Goal: Browse casually: Explore the website without a specific task or goal

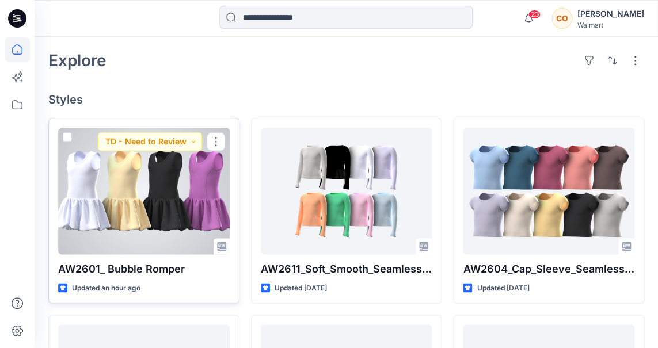
scroll to position [266, 0]
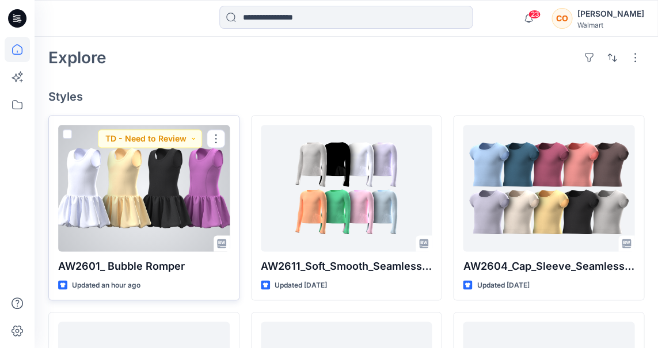
click at [158, 167] on div at bounding box center [143, 188] width 171 height 127
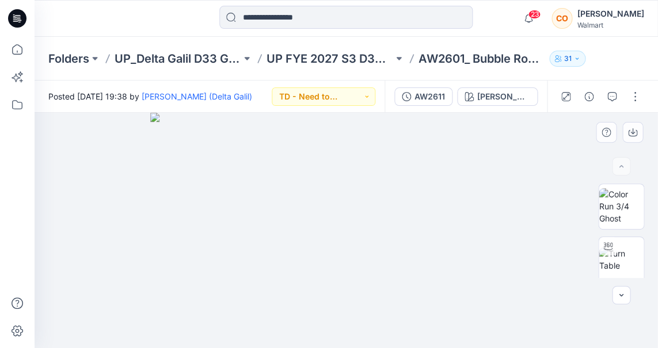
drag, startPoint x: 448, startPoint y: 255, endPoint x: 492, endPoint y: 255, distance: 44.3
click at [492, 255] on img at bounding box center [346, 230] width 392 height 235
click at [611, 256] on img at bounding box center [620, 259] width 45 height 24
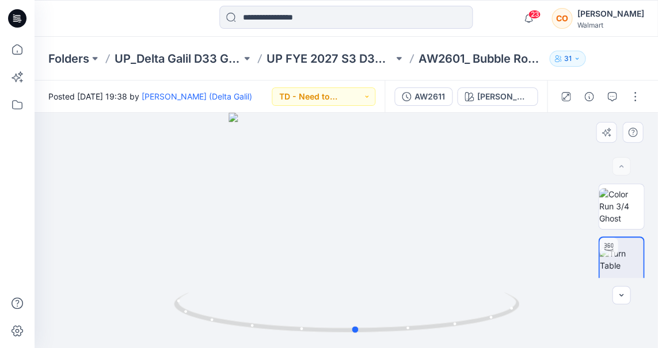
drag, startPoint x: 522, startPoint y: 252, endPoint x: 532, endPoint y: 244, distance: 12.2
click at [532, 244] on div at bounding box center [346, 230] width 623 height 235
click at [621, 209] on img at bounding box center [620, 206] width 45 height 36
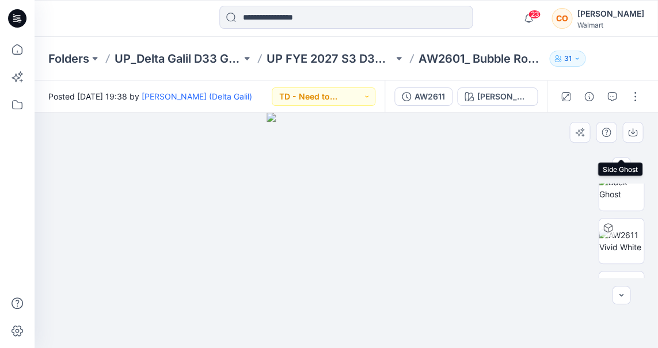
scroll to position [233, 0]
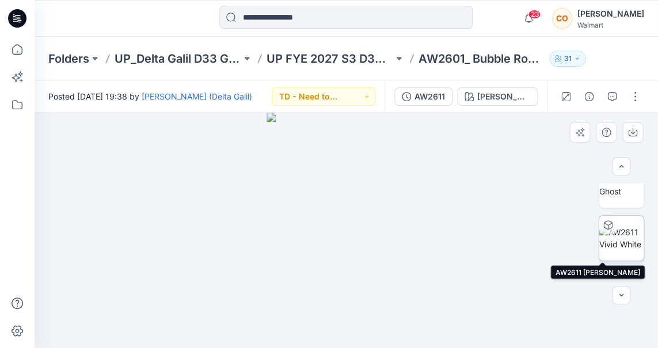
click at [622, 230] on img at bounding box center [620, 238] width 45 height 24
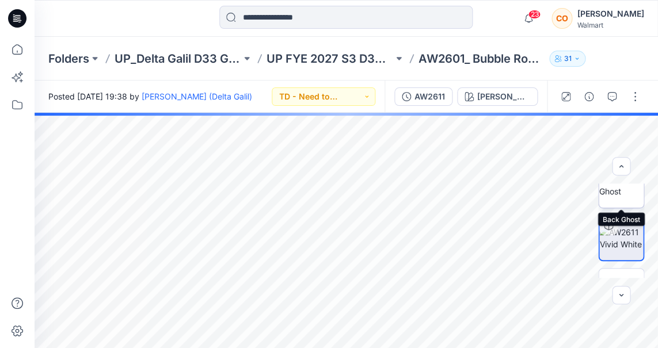
click at [624, 192] on img at bounding box center [620, 185] width 45 height 24
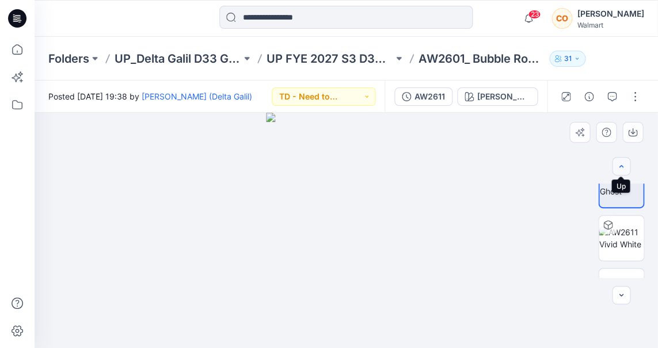
click at [622, 163] on icon "button" at bounding box center [620, 166] width 9 height 9
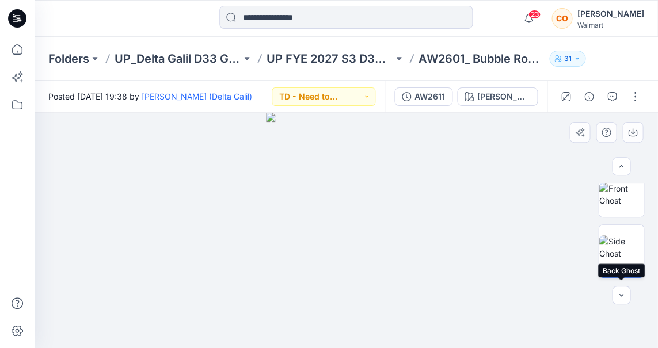
scroll to position [113, 0]
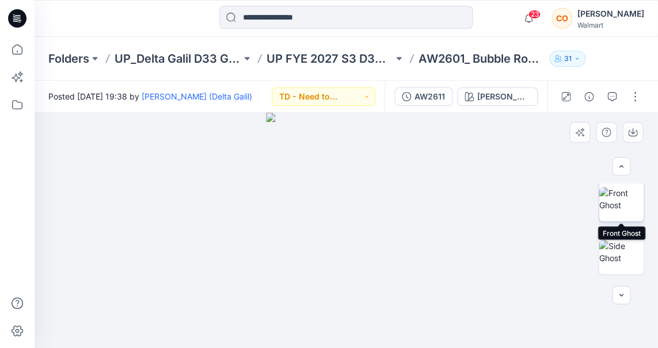
click at [626, 202] on img at bounding box center [620, 199] width 45 height 24
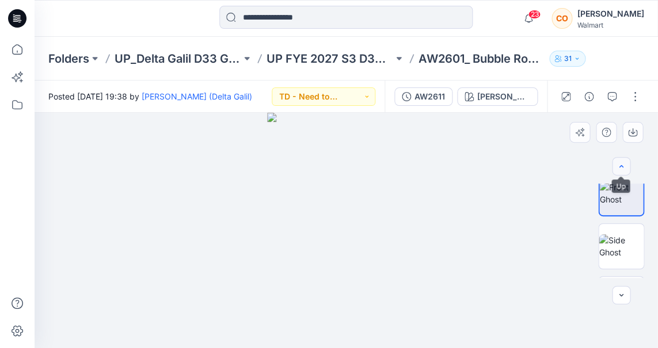
click at [617, 162] on icon "button" at bounding box center [620, 166] width 9 height 9
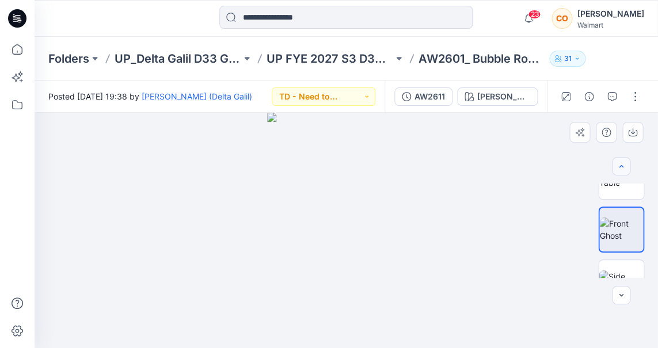
click at [621, 162] on icon "button" at bounding box center [620, 166] width 9 height 9
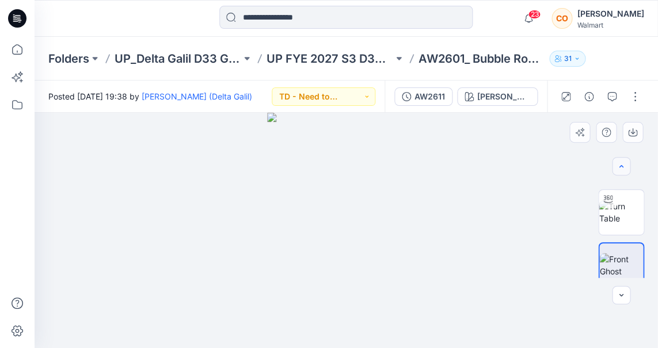
click at [621, 162] on icon "button" at bounding box center [620, 166] width 9 height 9
click at [621, 162] on div at bounding box center [620, 166] width 18 height 18
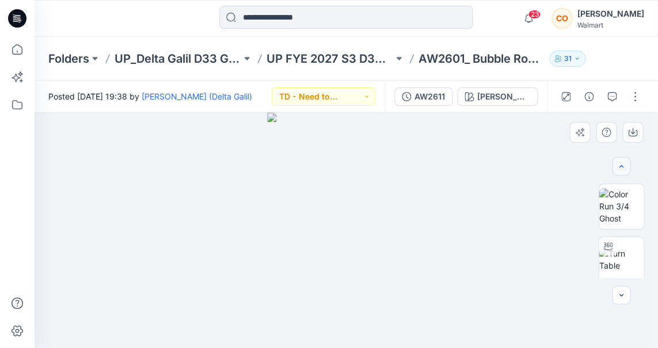
click at [621, 162] on div at bounding box center [620, 166] width 18 height 18
click at [620, 200] on img at bounding box center [620, 206] width 45 height 36
click at [628, 225] on img at bounding box center [620, 220] width 45 height 24
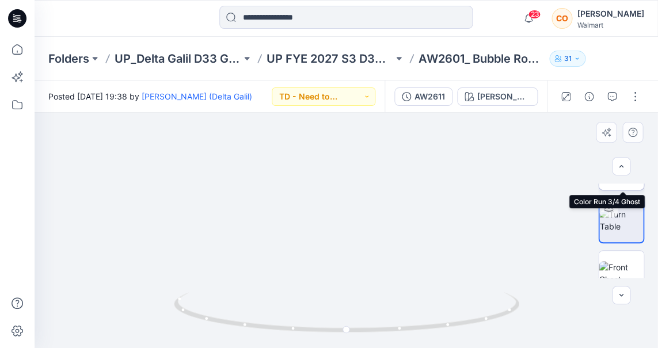
click at [624, 184] on img at bounding box center [620, 167] width 45 height 36
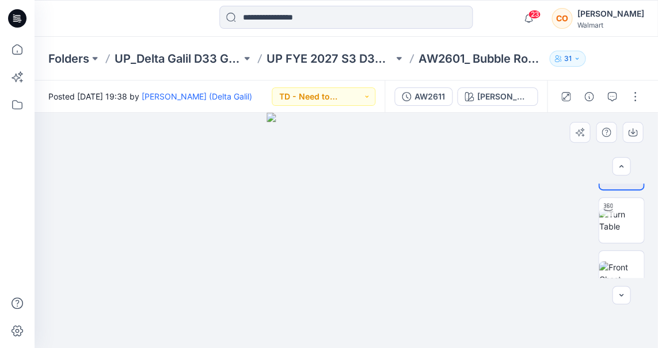
drag, startPoint x: 396, startPoint y: 189, endPoint x: 437, endPoint y: 191, distance: 40.9
click at [437, 191] on div at bounding box center [346, 230] width 622 height 235
click at [624, 261] on img at bounding box center [620, 273] width 45 height 24
click at [624, 293] on icon "button" at bounding box center [620, 295] width 9 height 9
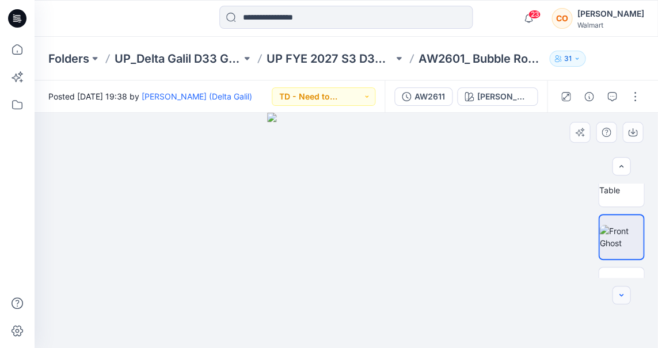
click at [624, 293] on icon "button" at bounding box center [620, 295] width 9 height 9
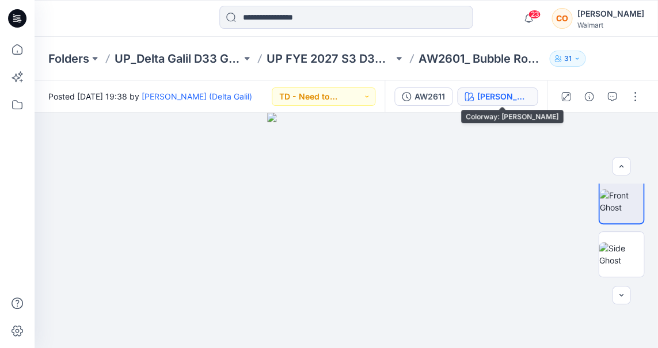
click at [522, 93] on div "[PERSON_NAME]" at bounding box center [503, 96] width 53 height 13
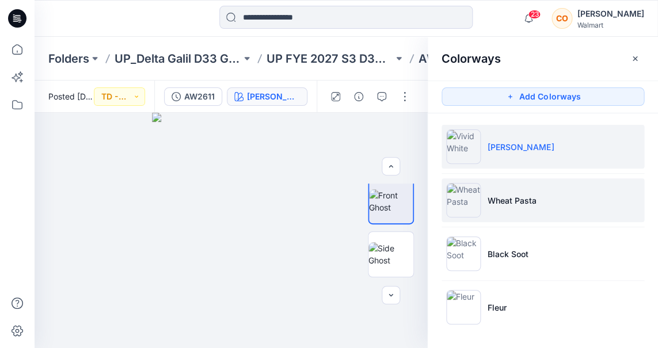
click at [534, 202] on p "Wheat Pasta" at bounding box center [511, 200] width 49 height 12
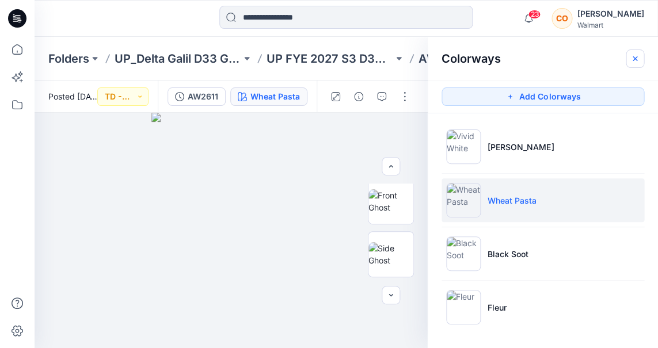
click at [634, 58] on icon "button" at bounding box center [634, 58] width 4 height 4
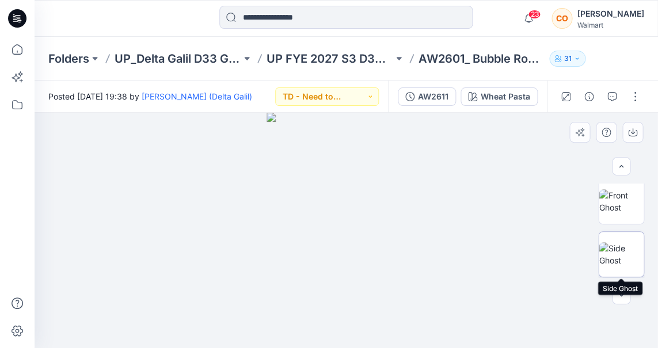
click at [621, 250] on img at bounding box center [620, 254] width 45 height 24
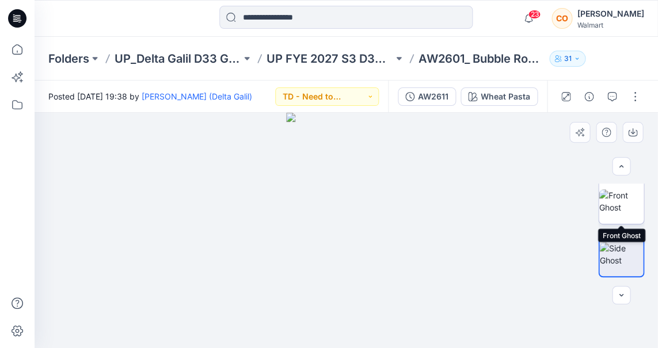
click at [616, 200] on img at bounding box center [620, 201] width 45 height 24
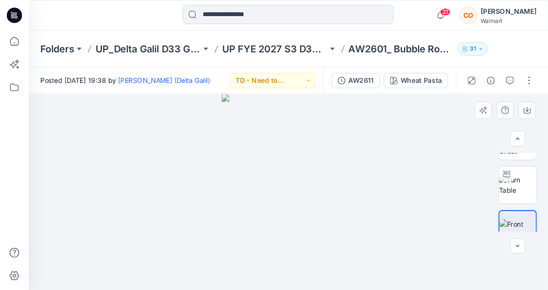
scroll to position [36, 0]
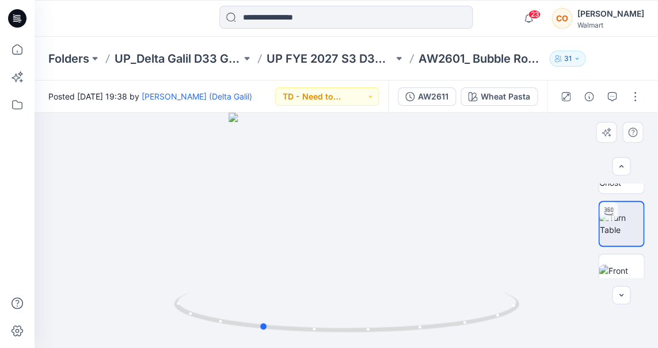
drag, startPoint x: 425, startPoint y: 235, endPoint x: 359, endPoint y: 239, distance: 65.7
click at [359, 239] on div at bounding box center [346, 230] width 623 height 235
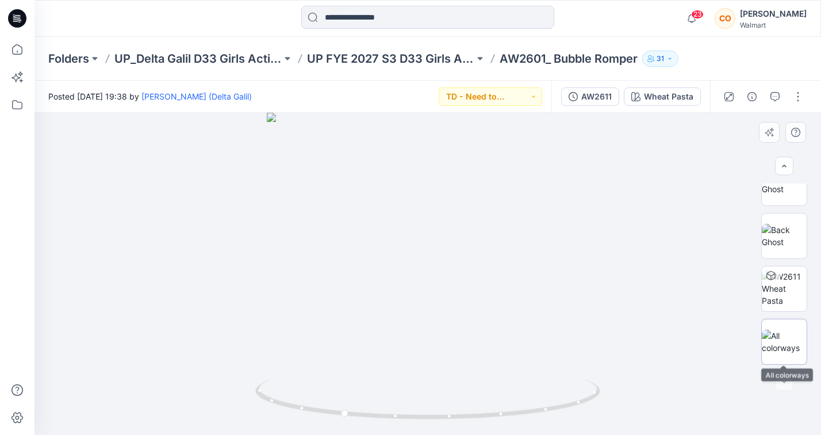
scroll to position [182, 0]
click at [657, 347] on img at bounding box center [784, 342] width 45 height 24
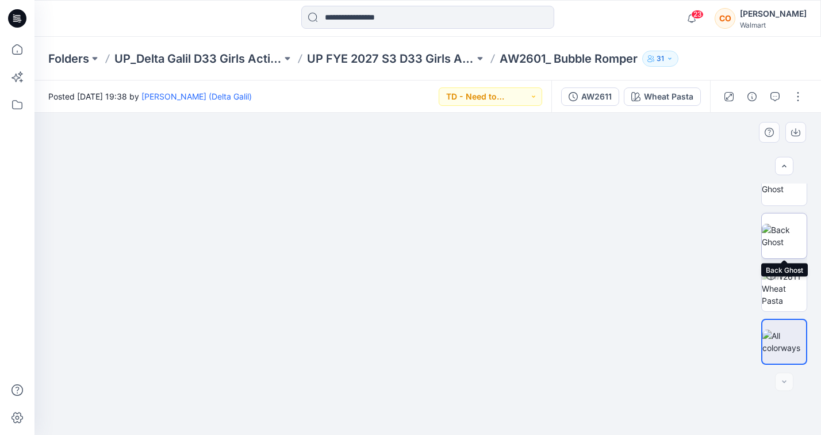
click at [657, 234] on img at bounding box center [784, 236] width 45 height 24
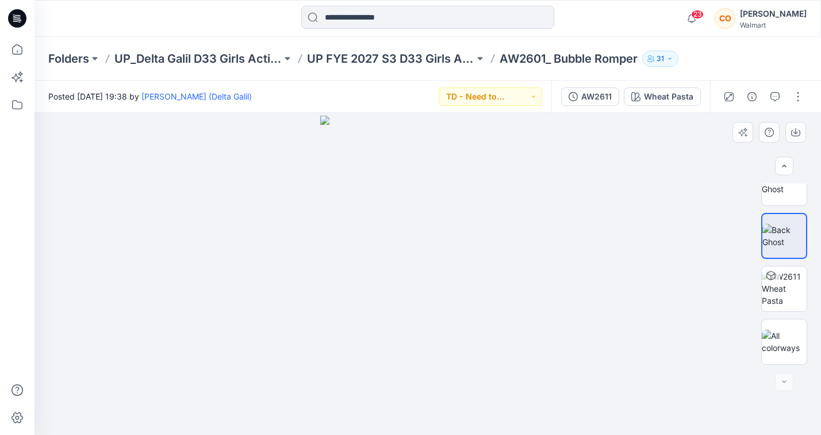
drag, startPoint x: 472, startPoint y: 197, endPoint x: 531, endPoint y: 208, distance: 59.6
click at [524, 208] on img at bounding box center [427, 275] width 215 height 319
click at [657, 194] on img at bounding box center [784, 183] width 45 height 24
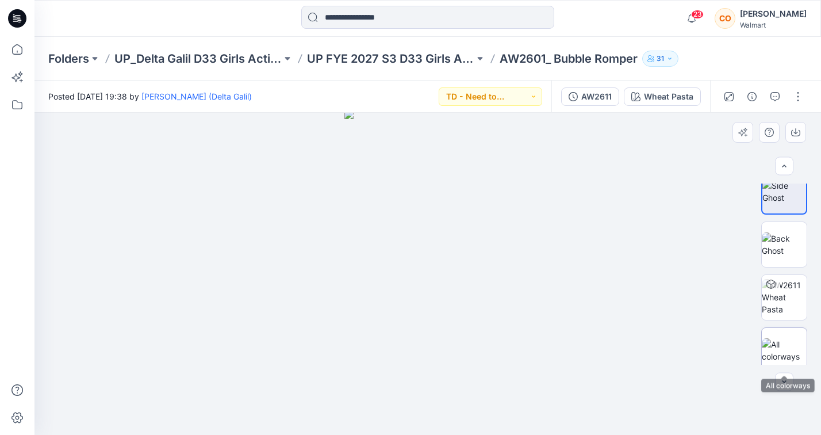
scroll to position [169, 0]
click at [657, 347] on img at bounding box center [784, 355] width 45 height 24
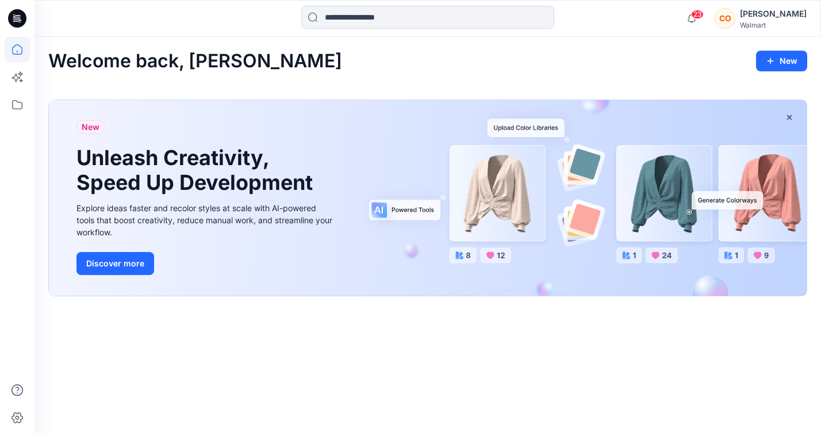
scroll to position [176, 0]
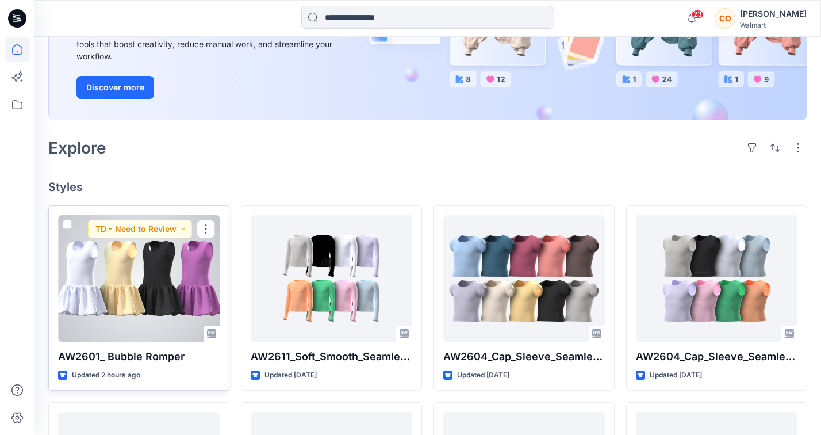
click at [167, 261] on div at bounding box center [139, 278] width 162 height 127
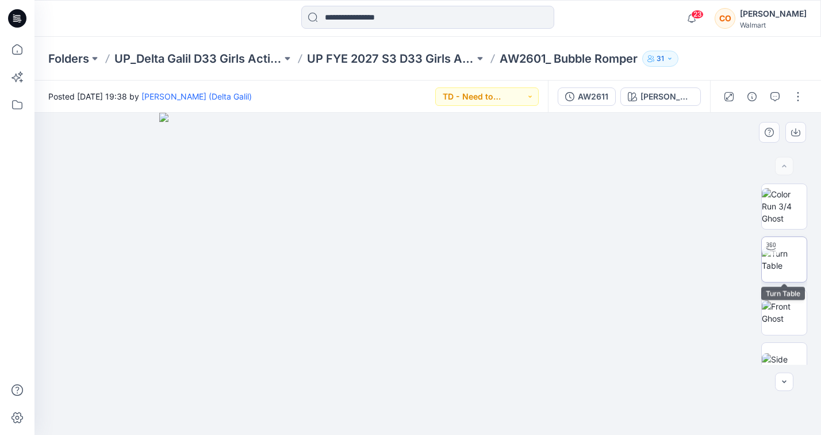
click at [657, 256] on img at bounding box center [784, 259] width 45 height 24
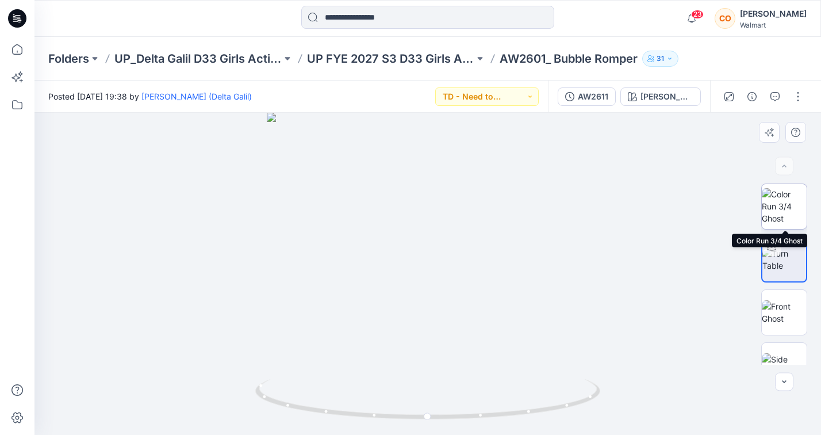
click at [657, 201] on img at bounding box center [784, 206] width 45 height 36
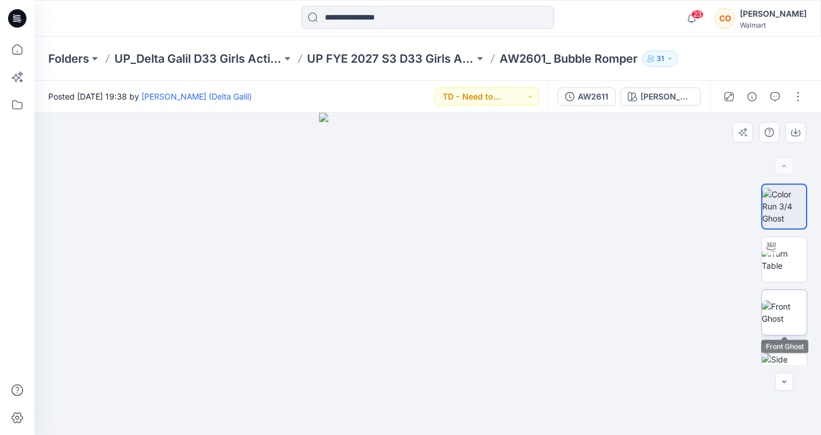
click at [657, 313] on img at bounding box center [784, 312] width 45 height 24
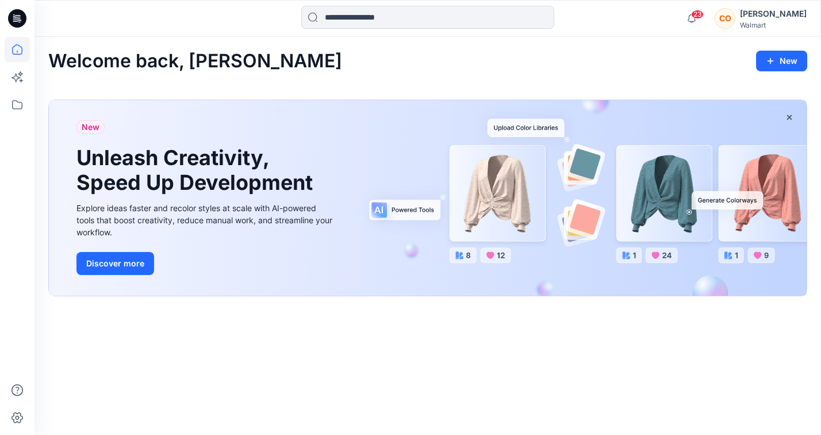
scroll to position [176, 0]
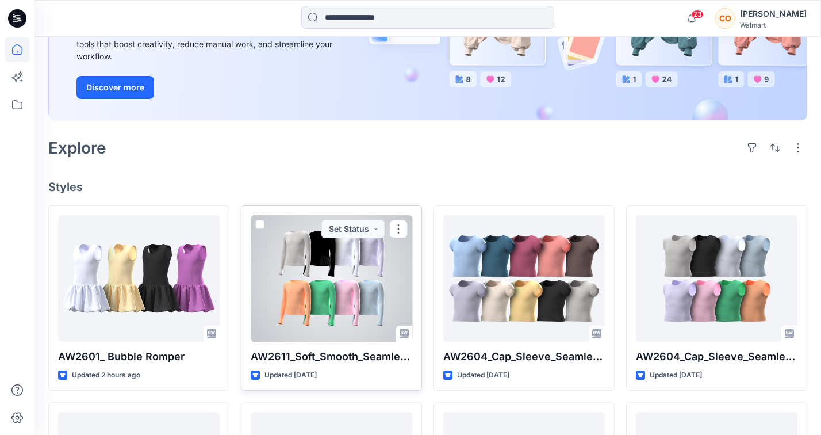
click at [311, 292] on div at bounding box center [332, 278] width 162 height 127
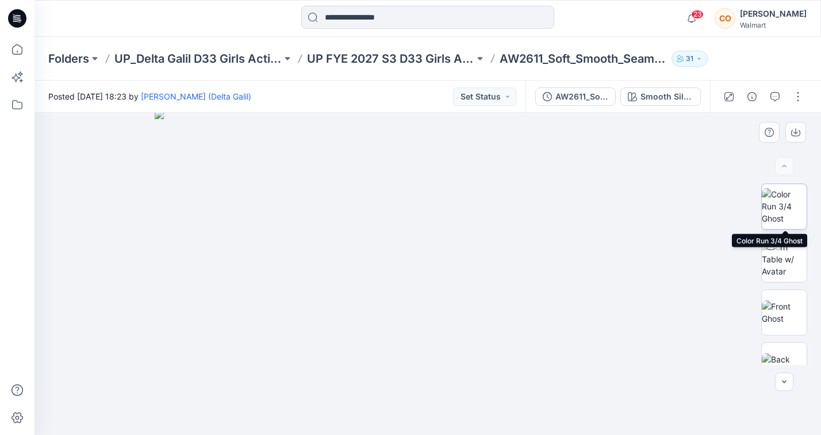
click at [657, 207] on img at bounding box center [784, 206] width 45 height 36
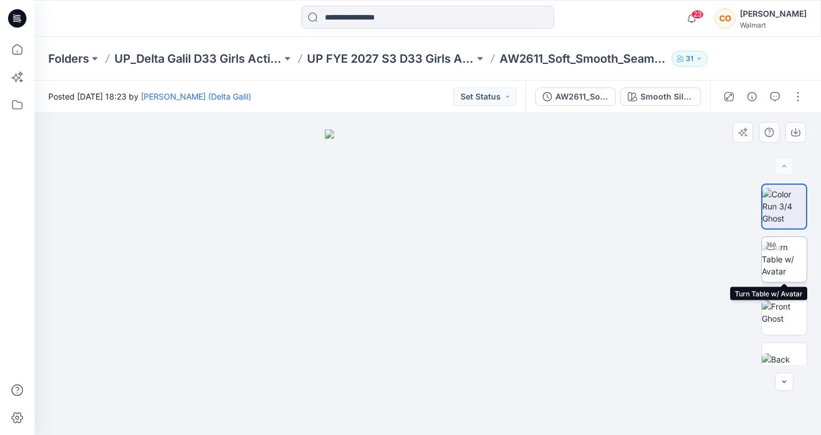
click at [657, 254] on img at bounding box center [784, 259] width 45 height 36
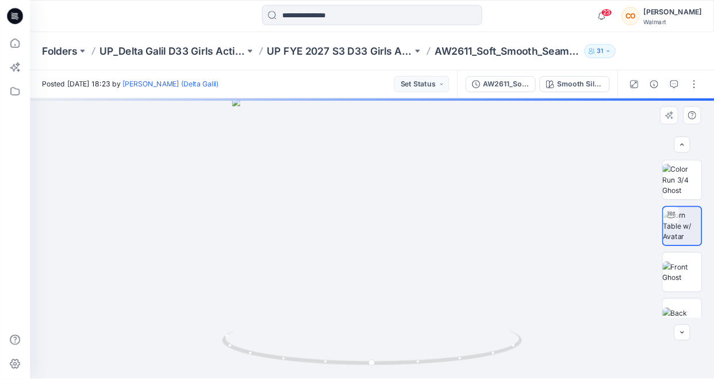
scroll to position [2, 0]
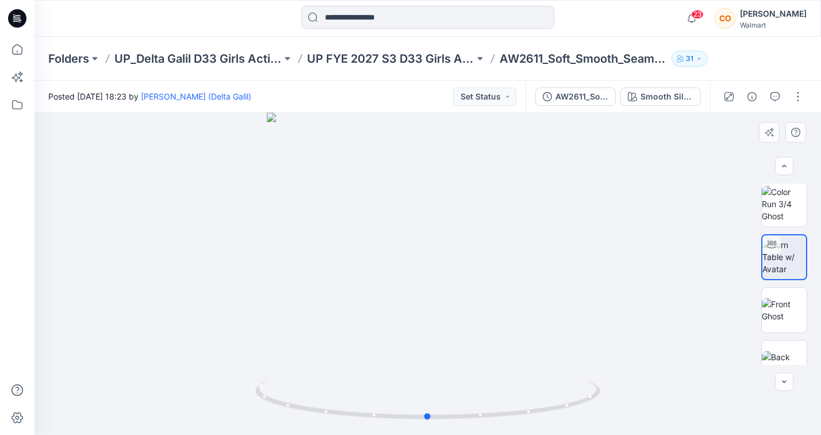
drag, startPoint x: 586, startPoint y: 314, endPoint x: 549, endPoint y: 315, distance: 36.3
click at [549, 315] on div at bounding box center [428, 274] width 787 height 322
drag, startPoint x: 642, startPoint y: 304, endPoint x: 622, endPoint y: 188, distance: 117.3
click at [622, 188] on img at bounding box center [408, 8] width 1152 height 853
click at [657, 313] on img at bounding box center [784, 310] width 45 height 24
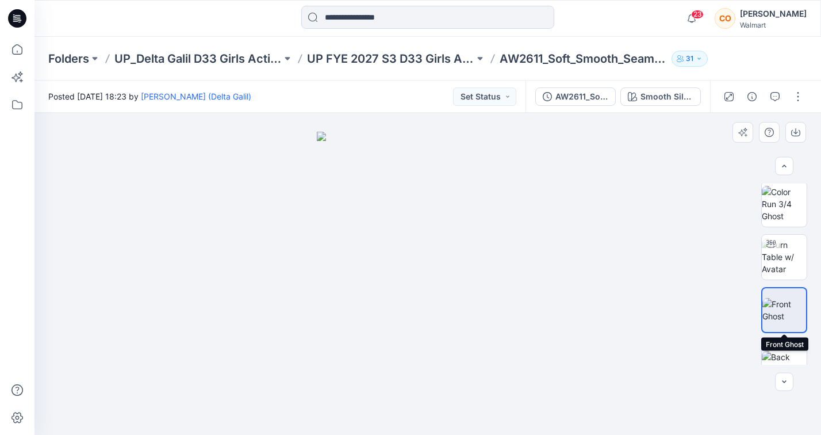
click at [657, 306] on img at bounding box center [785, 310] width 44 height 24
click at [657, 180] on div at bounding box center [428, 274] width 787 height 322
click at [657, 194] on img at bounding box center [784, 204] width 45 height 36
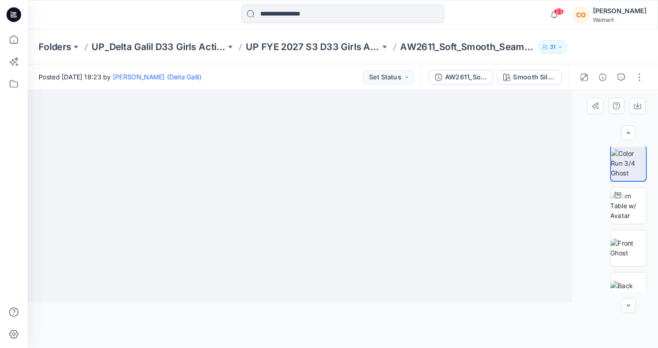
scroll to position [3, 0]
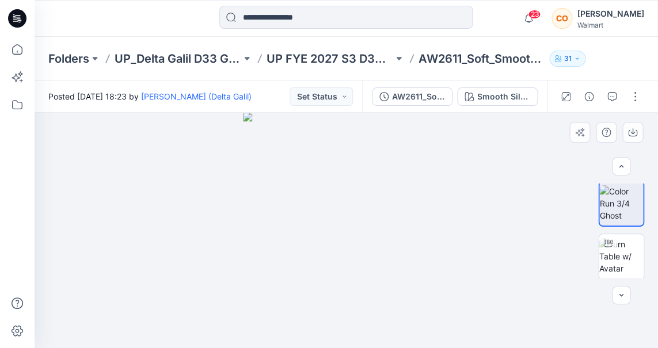
drag, startPoint x: 514, startPoint y: 243, endPoint x: 530, endPoint y: 273, distance: 34.3
click at [527, 314] on div at bounding box center [346, 230] width 622 height 235
click at [622, 297] on icon "button" at bounding box center [620, 295] width 9 height 9
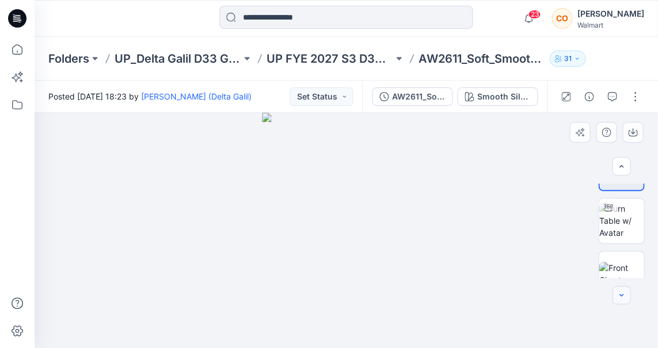
click at [622, 297] on icon "button" at bounding box center [620, 295] width 9 height 9
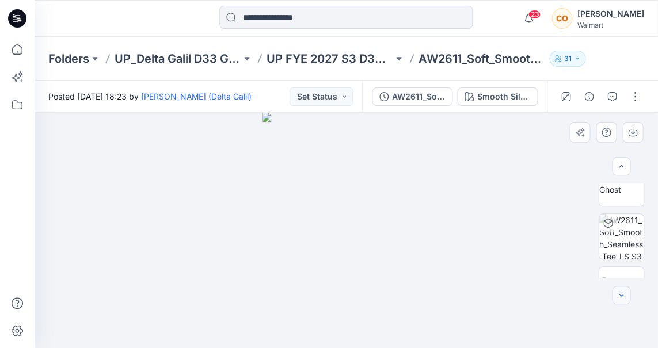
scroll to position [216, 0]
click at [622, 297] on div at bounding box center [620, 295] width 18 height 18
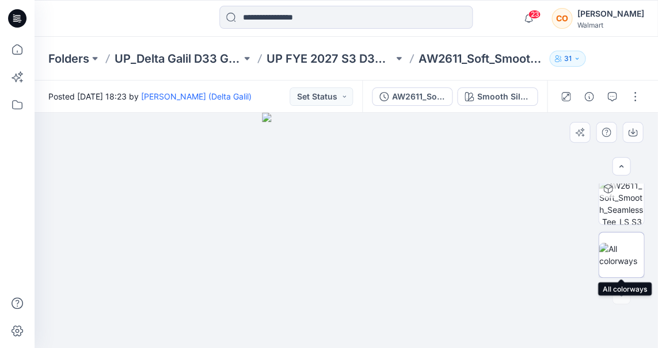
click at [624, 249] on img at bounding box center [620, 255] width 45 height 24
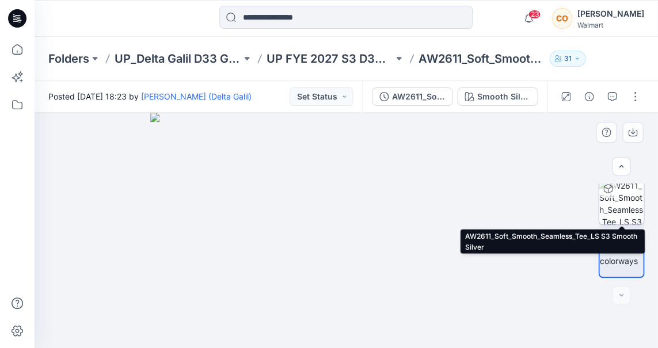
click at [622, 200] on img at bounding box center [620, 201] width 45 height 45
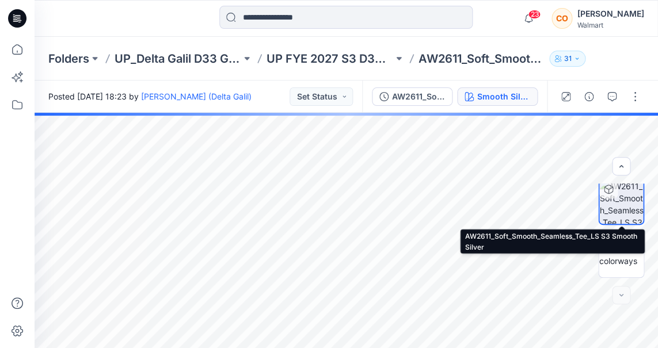
click at [506, 96] on div "Smooth Silver" at bounding box center [503, 96] width 53 height 13
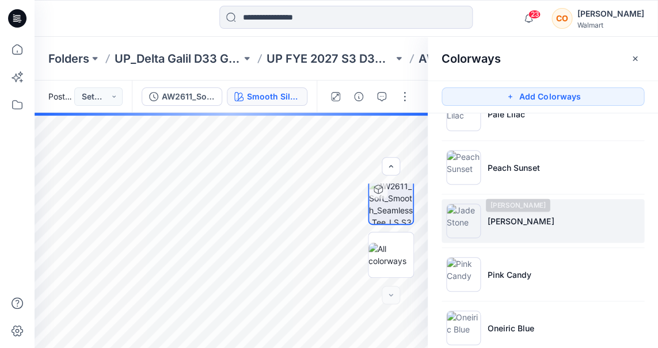
scroll to position [193, 0]
click at [536, 217] on li "[PERSON_NAME]" at bounding box center [542, 221] width 202 height 44
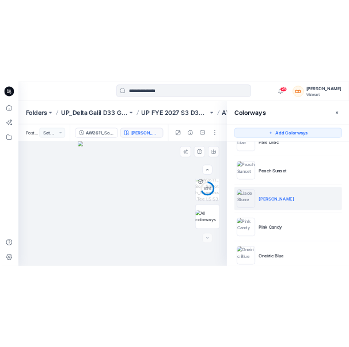
scroll to position [0, 0]
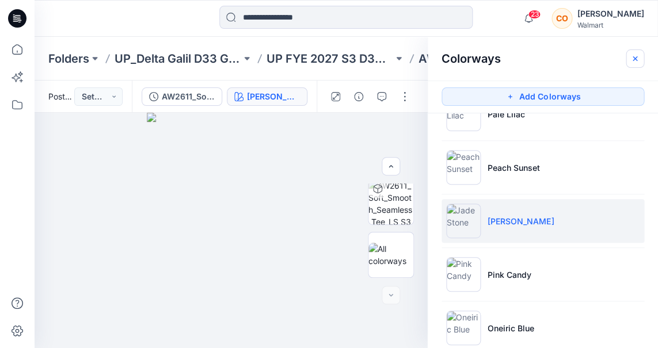
click at [633, 58] on icon "button" at bounding box center [634, 58] width 9 height 9
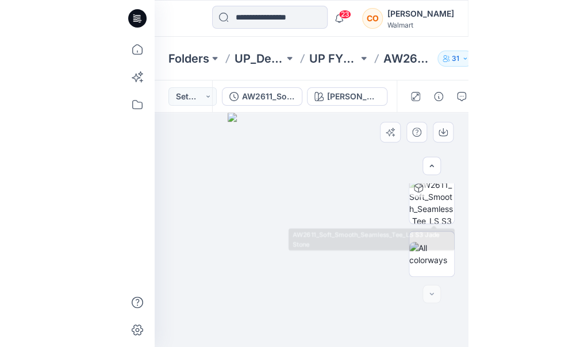
scroll to position [217, 0]
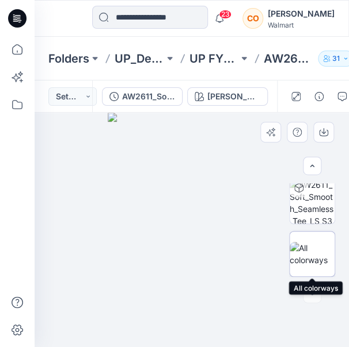
click at [317, 263] on img at bounding box center [311, 254] width 45 height 24
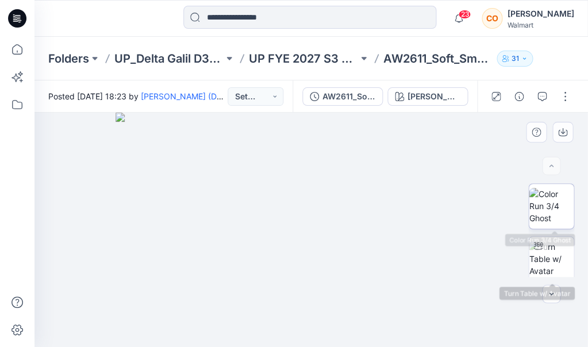
scroll to position [0, 0]
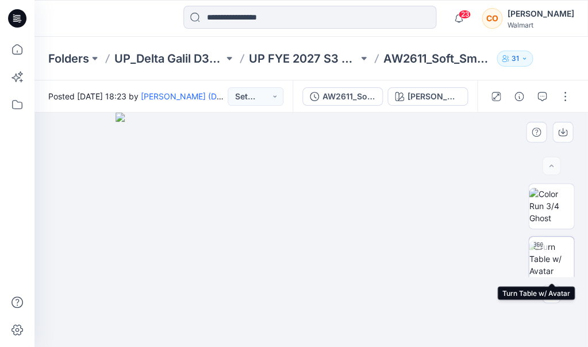
click at [553, 266] on img at bounding box center [551, 259] width 45 height 36
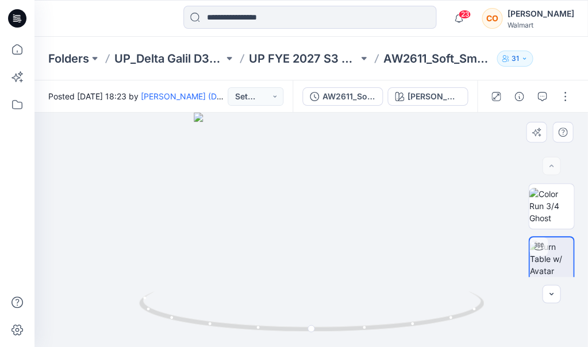
click at [347, 246] on div at bounding box center [312, 230] width 554 height 235
drag, startPoint x: 437, startPoint y: 232, endPoint x: 202, endPoint y: 131, distance: 255.8
drag, startPoint x: 339, startPoint y: 252, endPoint x: 278, endPoint y: 161, distance: 109.4
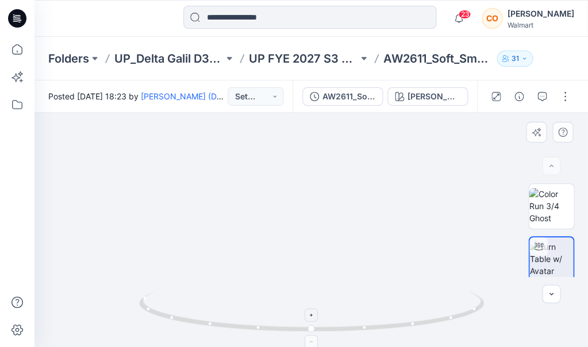
drag, startPoint x: 266, startPoint y: 176, endPoint x: 313, endPoint y: 317, distance: 148.6
click at [310, 307] on div at bounding box center [312, 230] width 554 height 235
drag, startPoint x: 277, startPoint y: 205, endPoint x: 449, endPoint y: 249, distance: 176.9
drag, startPoint x: 235, startPoint y: 214, endPoint x: 322, endPoint y: 184, distance: 91.3
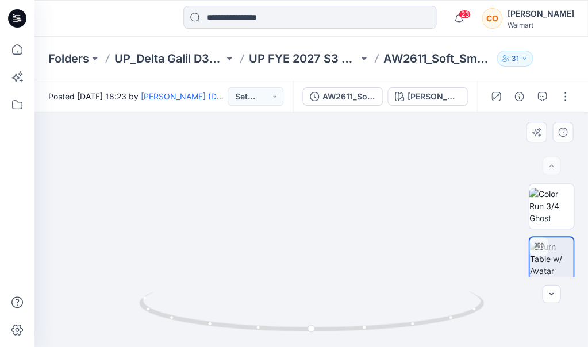
drag, startPoint x: 311, startPoint y: 237, endPoint x: 345, endPoint y: 158, distance: 86.3
drag, startPoint x: 391, startPoint y: 203, endPoint x: 358, endPoint y: 274, distance: 78.0
click at [360, 277] on img at bounding box center [340, 65] width 927 height 563
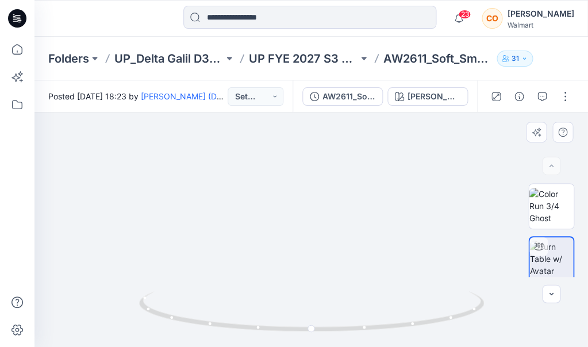
drag, startPoint x: 267, startPoint y: 161, endPoint x: 281, endPoint y: 173, distance: 18.3
click at [281, 173] on img at bounding box center [354, 73] width 927 height 549
drag, startPoint x: 306, startPoint y: 155, endPoint x: 379, endPoint y: 161, distance: 72.7
drag, startPoint x: 244, startPoint y: 217, endPoint x: 329, endPoint y: 131, distance: 120.4
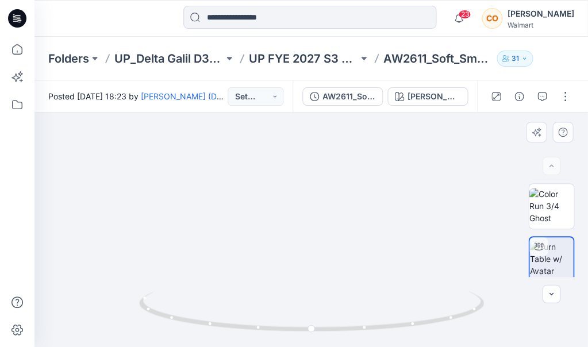
drag, startPoint x: 295, startPoint y: 249, endPoint x: 341, endPoint y: 121, distance: 135.7
drag, startPoint x: 331, startPoint y: 239, endPoint x: 266, endPoint y: 265, distance: 70.0
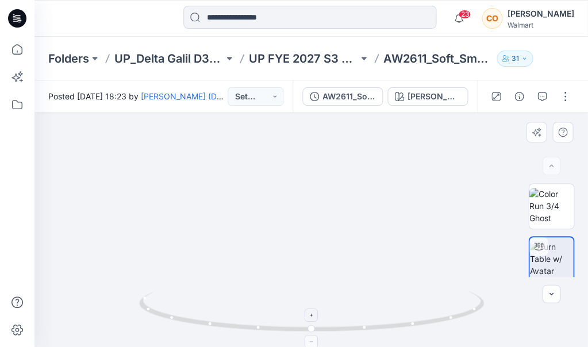
drag, startPoint x: 295, startPoint y: 201, endPoint x: 232, endPoint y: 306, distance: 122.0
click at [232, 306] on div at bounding box center [312, 230] width 554 height 235
drag, startPoint x: 261, startPoint y: 213, endPoint x: 191, endPoint y: 327, distance: 133.5
click at [189, 330] on div at bounding box center [312, 230] width 554 height 235
drag, startPoint x: 179, startPoint y: 254, endPoint x: 271, endPoint y: 146, distance: 141.6
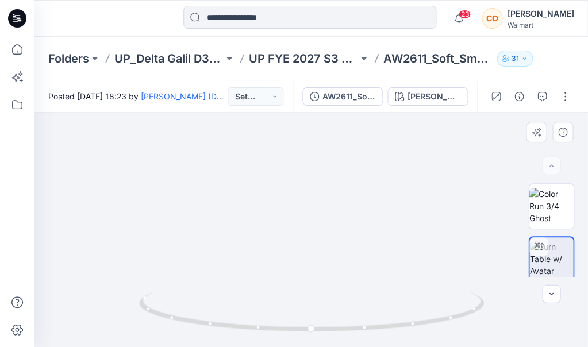
drag, startPoint x: 466, startPoint y: 192, endPoint x: 370, endPoint y: 337, distance: 173.4
click at [370, 340] on div at bounding box center [312, 230] width 554 height 235
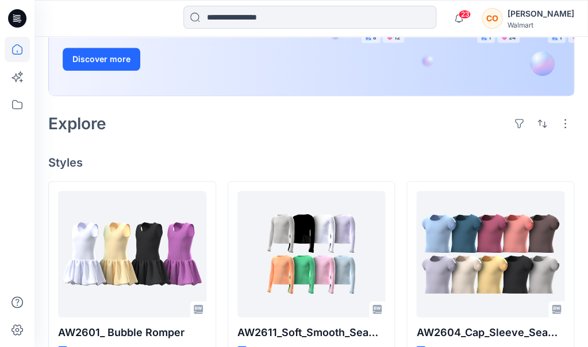
scroll to position [202, 0]
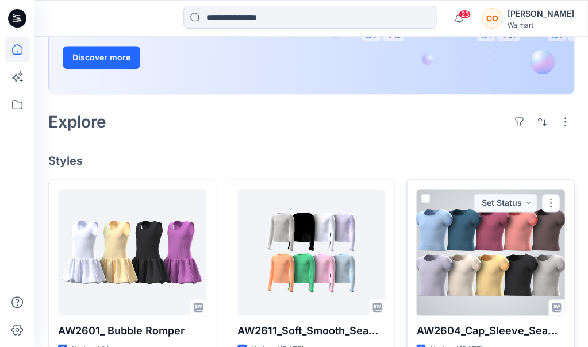
click at [452, 197] on div at bounding box center [490, 252] width 148 height 127
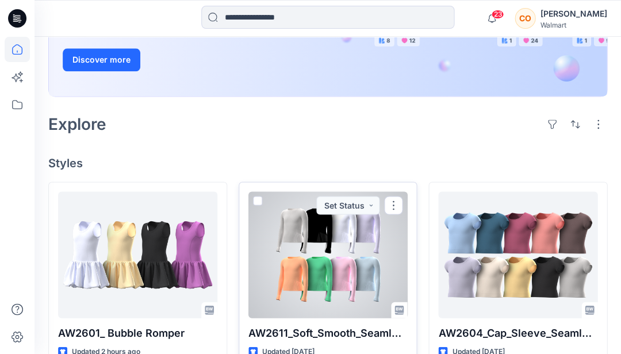
scroll to position [199, 0]
